Goal: Transaction & Acquisition: Purchase product/service

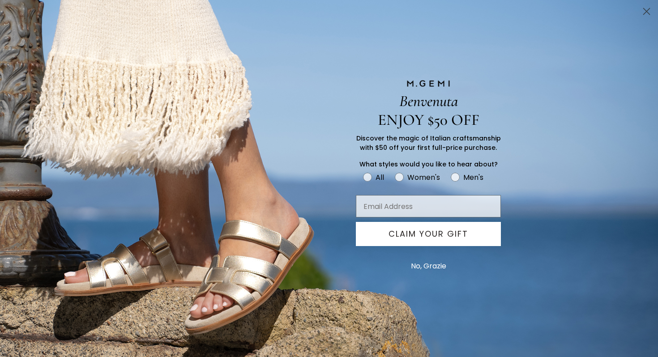
click at [645, 14] on circle "Close dialog" at bounding box center [646, 11] width 15 height 15
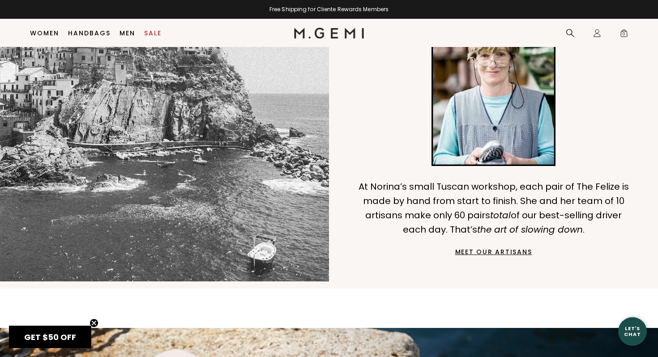
scroll to position [739, 0]
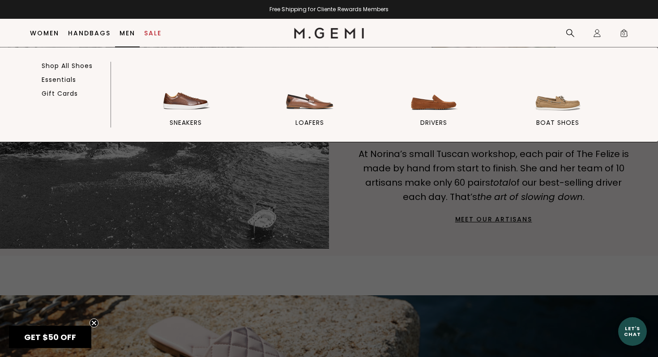
click at [124, 30] on link "Men" at bounding box center [127, 33] width 16 height 7
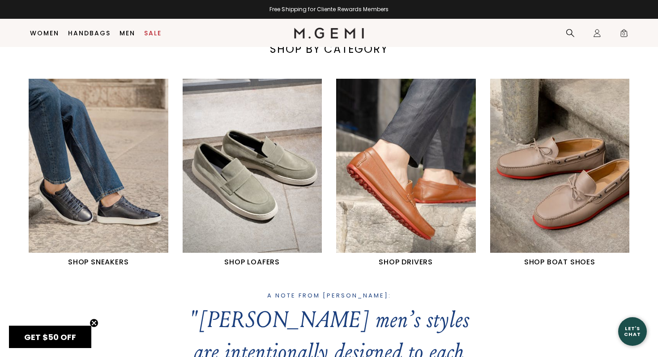
scroll to position [375, 0]
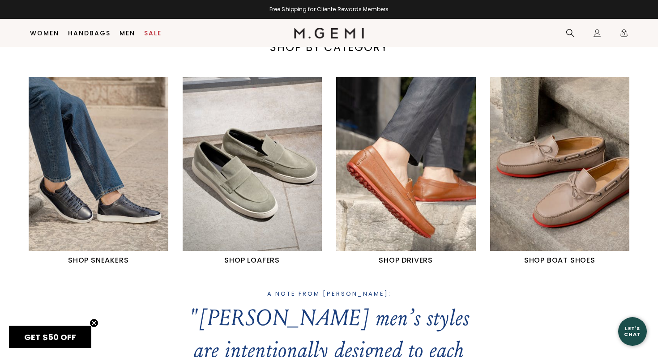
click at [379, 190] on img "3 / 4" at bounding box center [406, 164] width 140 height 174
click at [394, 248] on img "3 / 4" at bounding box center [406, 164] width 140 height 174
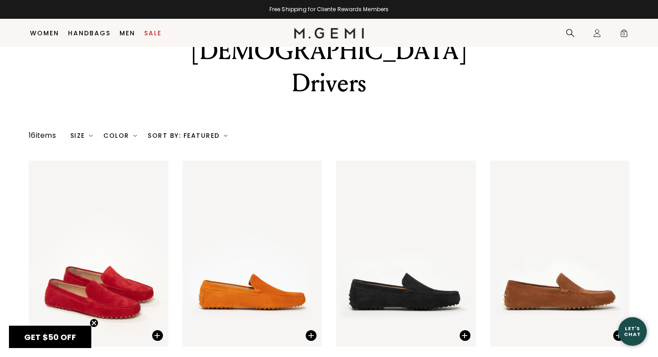
scroll to position [43, 0]
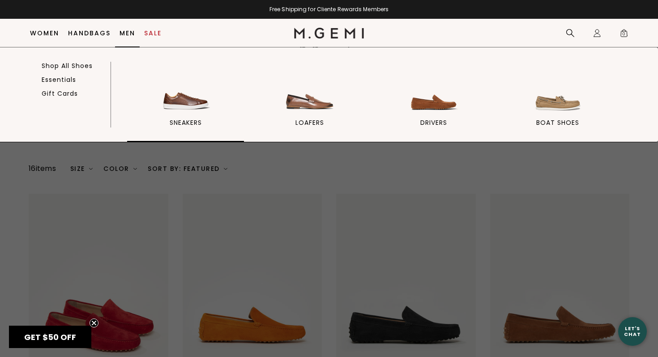
click at [184, 98] on img at bounding box center [186, 89] width 50 height 50
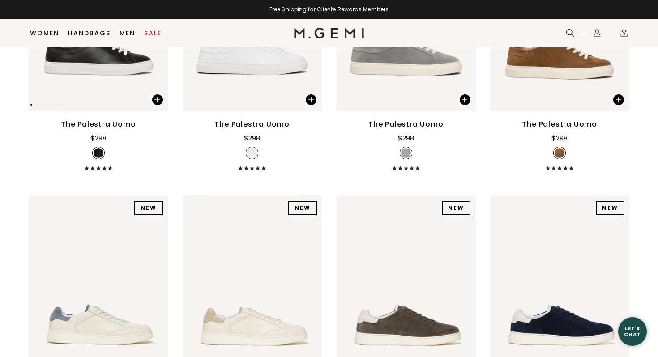
scroll to position [453, 0]
